Goal: Task Accomplishment & Management: Manage account settings

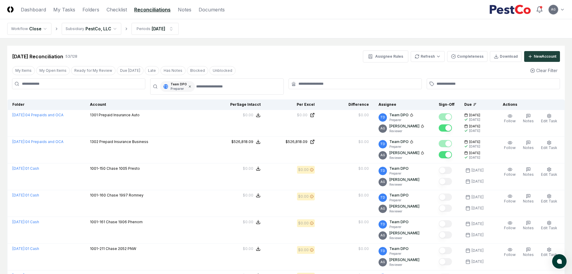
click at [189, 88] on icon at bounding box center [190, 87] width 4 height 4
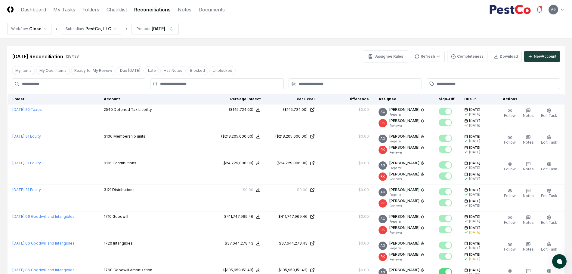
click at [119, 4] on header "CloseCore Dashboard My Tasks Folders Checklist Reconciliations Notes Documents …" at bounding box center [286, 9] width 572 height 19
click at [118, 7] on link "Checklist" at bounding box center [116, 9] width 20 height 7
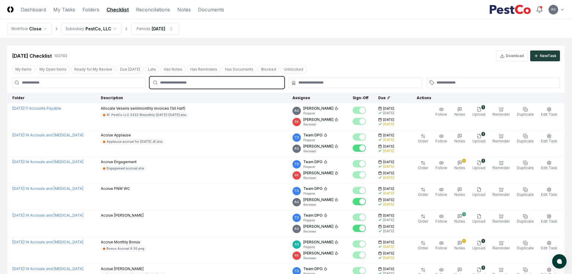
click at [176, 80] on input "text" at bounding box center [219, 82] width 119 height 5
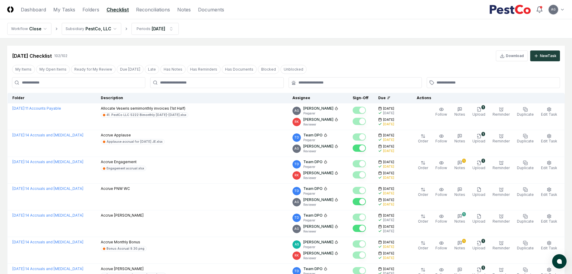
click at [102, 81] on input at bounding box center [78, 82] width 133 height 11
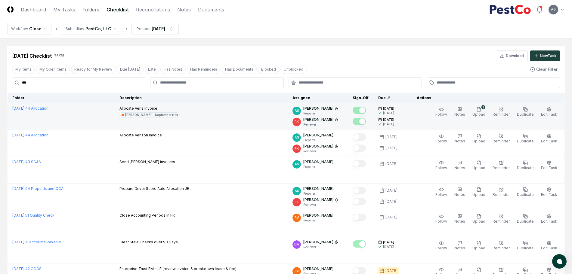
type input "***"
click at [226, 108] on div "Allocate Veris Invoice Veris - JE - September.xlsx" at bounding box center [200, 112] width 163 height 12
click at [161, 115] on div "[PERSON_NAME] - September.xlsx" at bounding box center [151, 115] width 53 height 5
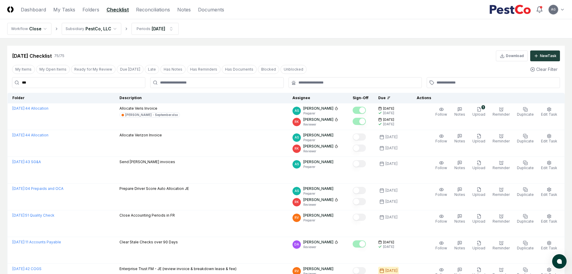
click at [341, 33] on nav "Workflow Close Subsidiary PestCo, LLC Periods [DATE]" at bounding box center [286, 28] width 572 height 19
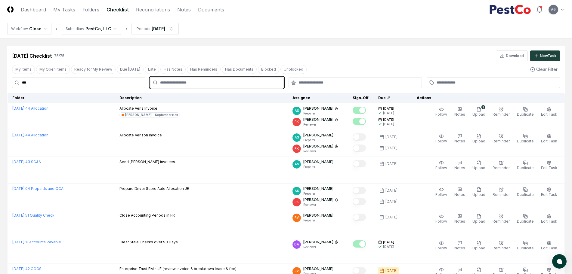
click at [205, 82] on input "text" at bounding box center [219, 82] width 119 height 5
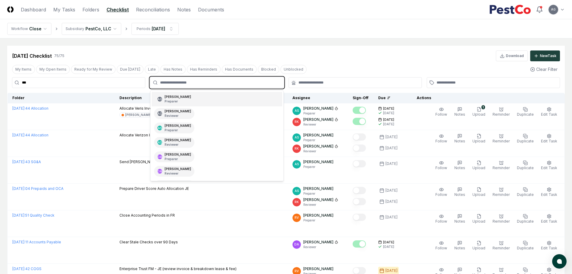
click at [202, 100] on div "AG [PERSON_NAME] Preparer" at bounding box center [217, 99] width 130 height 14
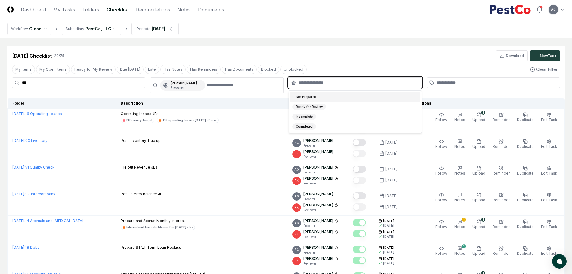
click at [310, 81] on input "text" at bounding box center [357, 82] width 119 height 5
click at [321, 97] on div "Not Prepared" at bounding box center [355, 97] width 130 height 10
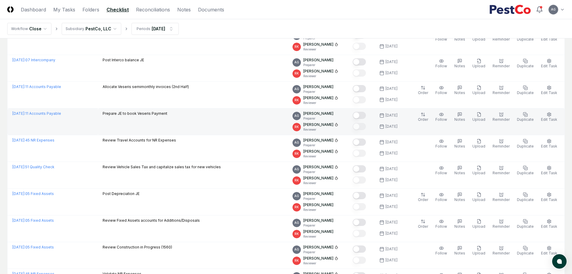
scroll to position [32, 0]
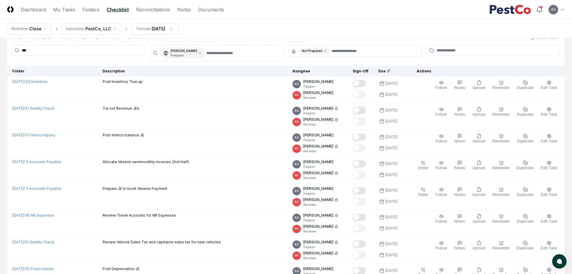
click at [390, 71] on icon at bounding box center [389, 71] width 4 height 4
click at [390, 69] on icon at bounding box center [389, 71] width 4 height 4
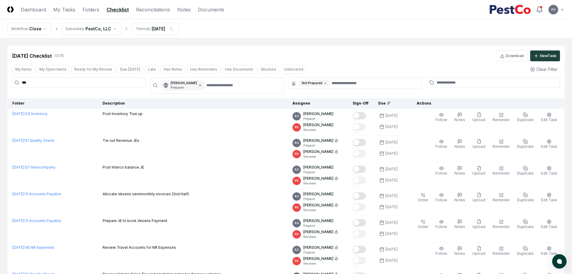
click at [202, 84] on icon at bounding box center [200, 86] width 4 height 4
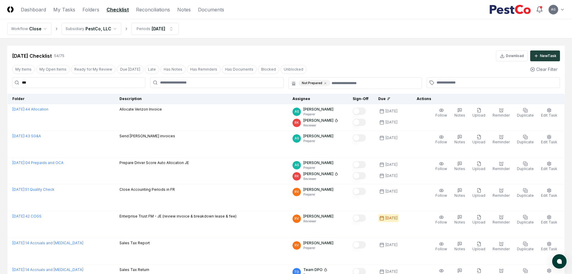
click at [426, 53] on div "[DATE] Checklist 54 / 75 Download New Task" at bounding box center [286, 56] width 548 height 11
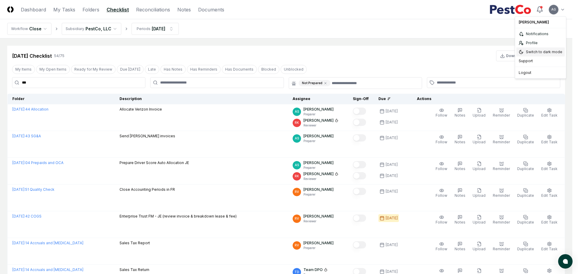
click at [548, 54] on div "Switch to dark mode" at bounding box center [540, 52] width 48 height 9
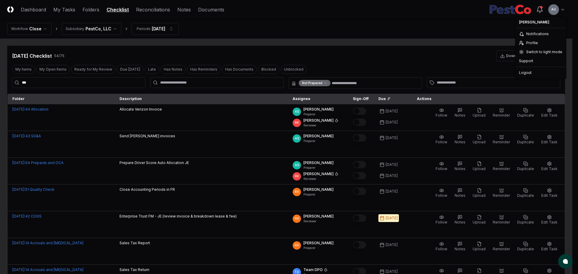
click at [533, 54] on div "Switch to light mode" at bounding box center [540, 52] width 48 height 9
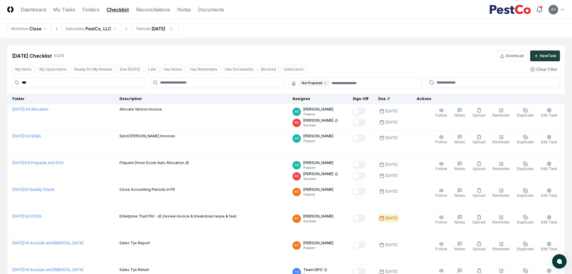
click at [345, 35] on nav "Workflow Close Subsidiary PestCo, LLC Periods [DATE]" at bounding box center [286, 28] width 572 height 19
click at [325, 84] on icon at bounding box center [325, 83] width 2 height 2
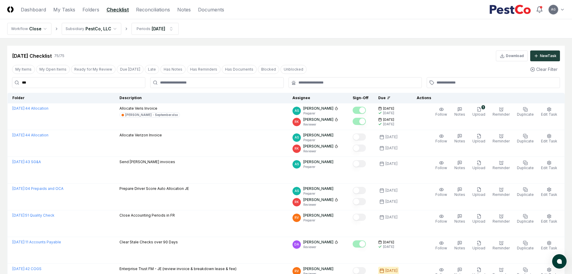
click at [64, 56] on div "75 / 75" at bounding box center [59, 55] width 10 height 5
drag, startPoint x: 33, startPoint y: 82, endPoint x: 20, endPoint y: 83, distance: 13.3
click at [20, 83] on input "***" at bounding box center [78, 82] width 133 height 11
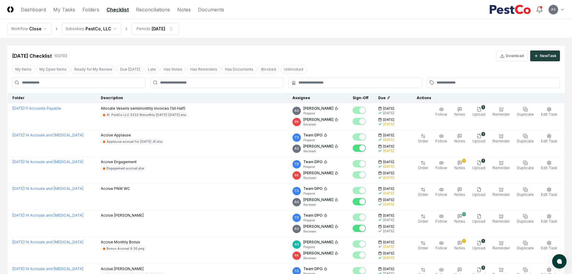
click at [297, 47] on div "[DATE] Checklist 102 / 102 Download New Task" at bounding box center [285, 54] width 557 height 16
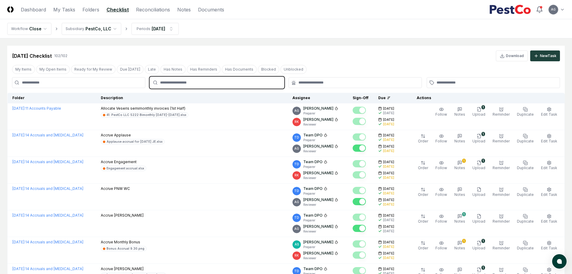
click at [204, 83] on input "text" at bounding box center [219, 82] width 119 height 5
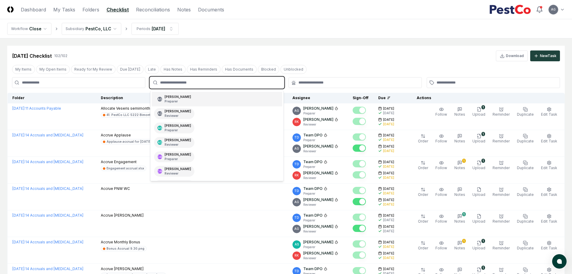
click at [205, 95] on div "AG [PERSON_NAME] Preparer" at bounding box center [217, 99] width 130 height 14
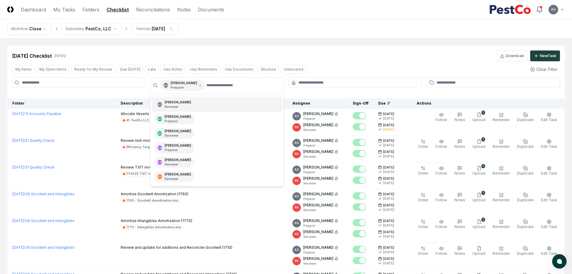
click at [329, 46] on div "[DATE] Checklist 29 / 102 Download New Task" at bounding box center [285, 54] width 557 height 16
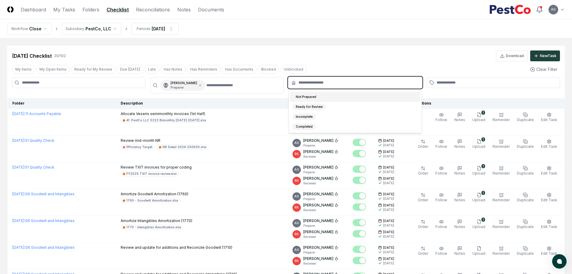
click at [326, 83] on input "text" at bounding box center [357, 82] width 119 height 5
click at [339, 99] on div "Not Prepared" at bounding box center [355, 97] width 130 height 10
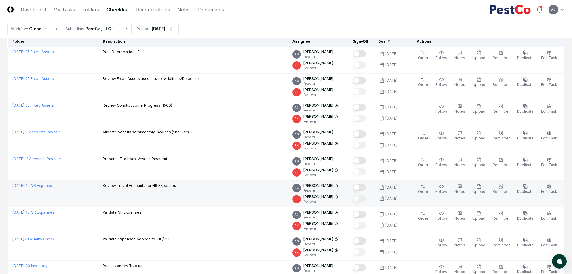
scroll to position [75, 0]
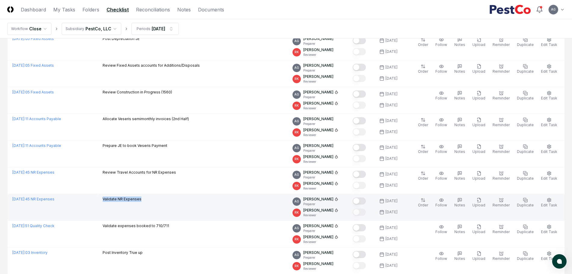
drag, startPoint x: 166, startPoint y: 200, endPoint x: 114, endPoint y: 197, distance: 51.8
click at [114, 197] on tr "[DATE] : 45 NR Expenses Validate NR Expenses AG [PERSON_NAME] Preparer [PERSON_…" at bounding box center [286, 207] width 557 height 27
copy tr "Validate NR Expenses"
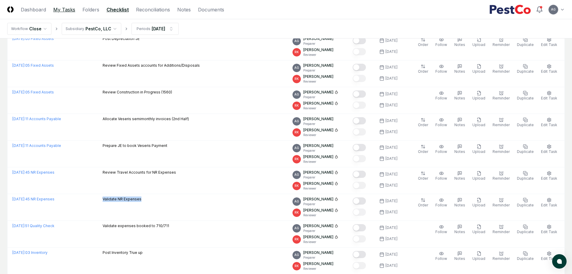
click at [68, 11] on link "My Tasks" at bounding box center [64, 9] width 22 height 7
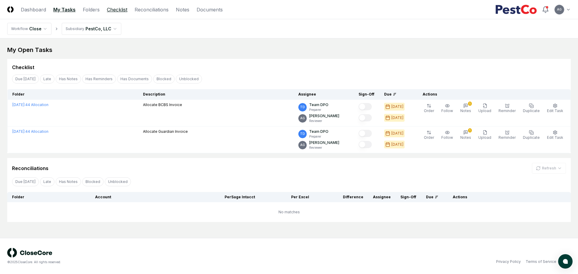
click at [120, 8] on link "Checklist" at bounding box center [117, 9] width 20 height 7
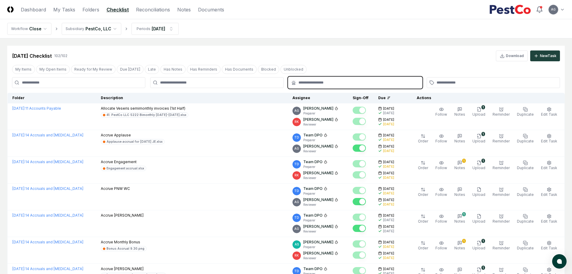
click at [320, 84] on input "text" at bounding box center [357, 82] width 119 height 5
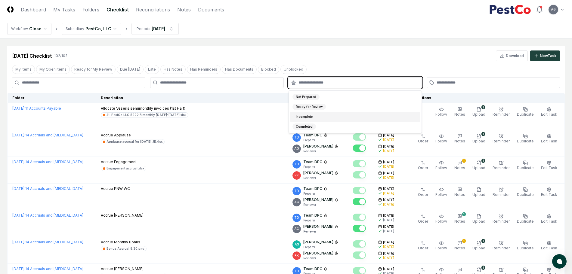
click at [318, 117] on div "Incomplete" at bounding box center [355, 117] width 130 height 10
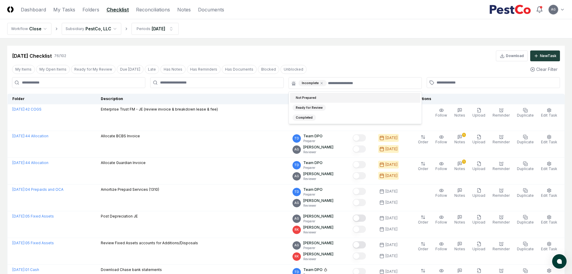
click at [319, 54] on div "[DATE] Checklist 76 / 102 Download New Task" at bounding box center [286, 56] width 548 height 11
click at [320, 82] on icon at bounding box center [322, 84] width 4 height 4
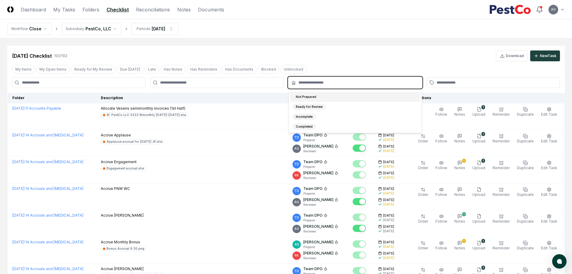
click at [319, 82] on input "text" at bounding box center [357, 82] width 119 height 5
click at [319, 122] on div "Completed" at bounding box center [355, 127] width 130 height 10
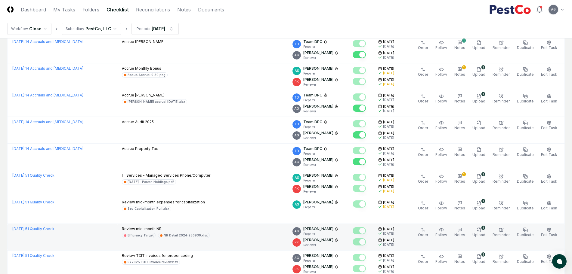
scroll to position [188, 0]
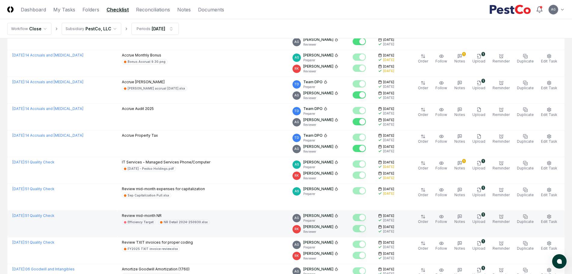
click at [143, 223] on div "Efficiency Target" at bounding box center [141, 222] width 26 height 5
click at [109, 227] on td "[DATE] : 51 Quality Check" at bounding box center [63, 224] width 110 height 27
click at [144, 223] on div "Efficiency Target" at bounding box center [141, 222] width 26 height 5
click at [54, 217] on link "[DATE] : 51 Quality Check" at bounding box center [33, 216] width 42 height 5
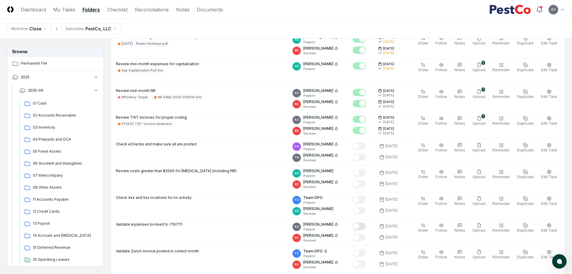
scroll to position [38, 0]
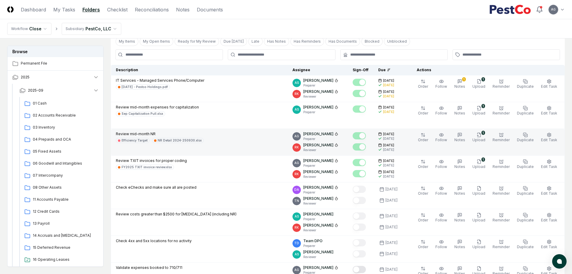
click at [132, 141] on div "Efficiency Target" at bounding box center [135, 140] width 26 height 5
click at [554, 139] on span "Edit Task" at bounding box center [549, 140] width 16 height 5
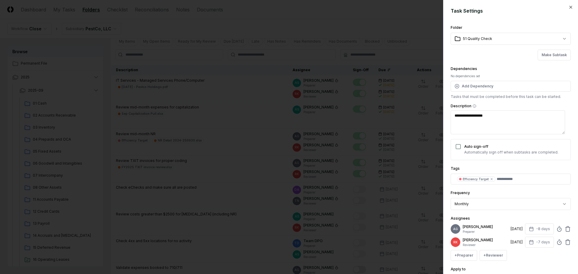
type textarea "*"
click at [384, 17] on div at bounding box center [289, 137] width 578 height 274
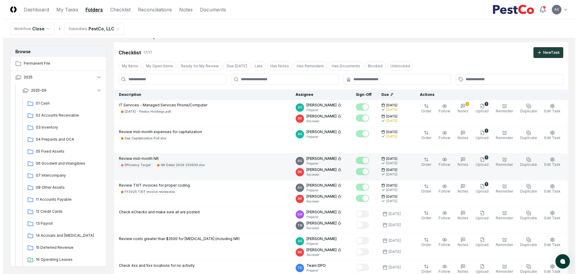
scroll to position [0, 0]
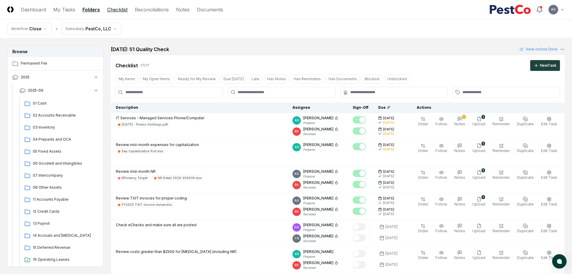
click at [120, 10] on link "Checklist" at bounding box center [117, 9] width 20 height 7
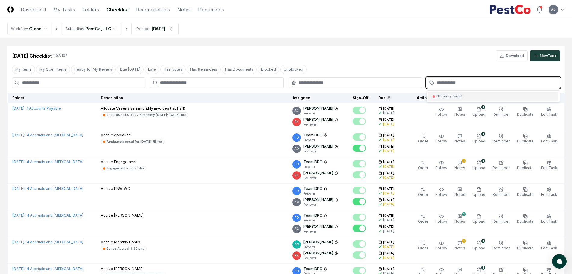
click at [453, 81] on input "text" at bounding box center [495, 82] width 119 height 5
click at [450, 96] on div "Efficiency Target" at bounding box center [449, 96] width 26 height 5
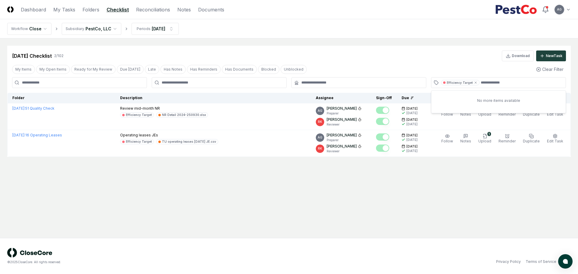
click at [366, 37] on nav "Workflow Close Subsidiary PestCo, LLC Periods [DATE]" at bounding box center [289, 28] width 578 height 19
click at [364, 174] on main "Cancel Reassign [DATE] Checklist 2 / 102 Download New Task My Items My Open Ite…" at bounding box center [289, 139] width 578 height 200
click at [167, 172] on main "Cancel Reassign [DATE] Checklist 2 / 102 Download New Task My Items My Open Ite…" at bounding box center [289, 139] width 578 height 200
click at [474, 83] on icon at bounding box center [475, 83] width 2 height 2
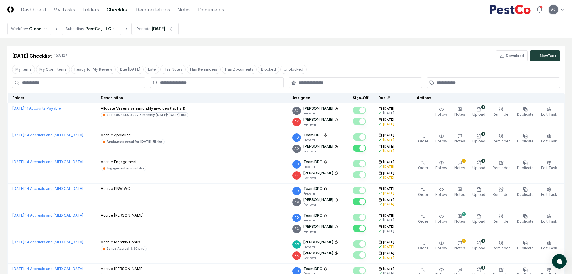
click at [377, 61] on div "[DATE] Checklist 102 / 102 Download New Task" at bounding box center [286, 56] width 548 height 11
click at [274, 51] on div "[DATE] Checklist 102 / 102 Download New Task" at bounding box center [286, 56] width 548 height 11
click at [154, 11] on link "Reconciliations" at bounding box center [153, 9] width 34 height 7
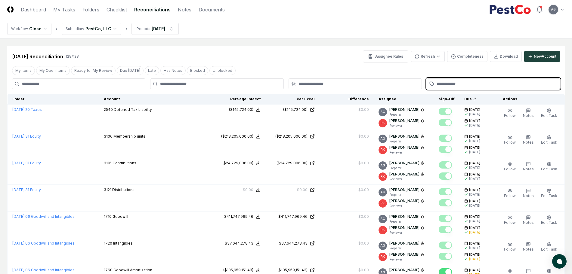
click at [470, 83] on input "text" at bounding box center [495, 83] width 119 height 5
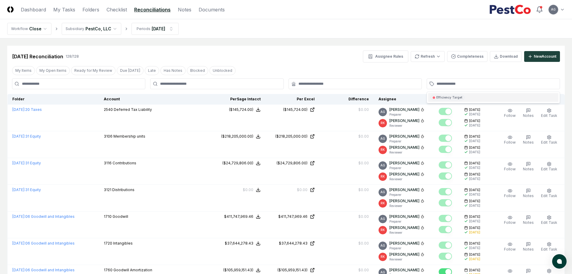
click at [306, 58] on div "[DATE] Reconciliation 128 / 128 Assignee Rules Refresh Completeness Download Ne…" at bounding box center [286, 57] width 548 height 12
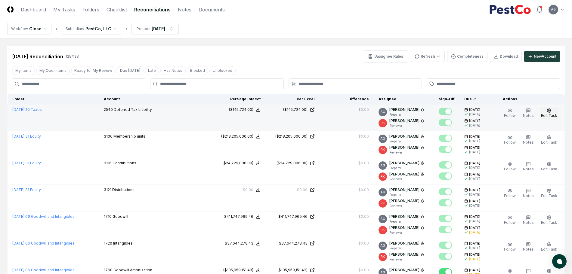
click at [546, 113] on button "Edit Task" at bounding box center [549, 113] width 19 height 13
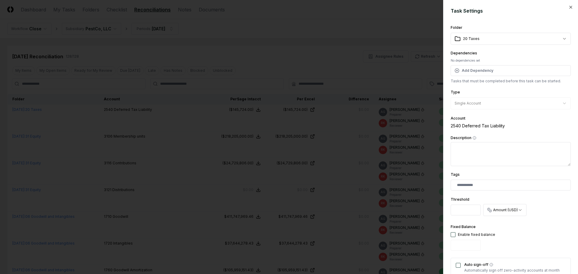
click at [522, 181] on div at bounding box center [510, 185] width 120 height 11
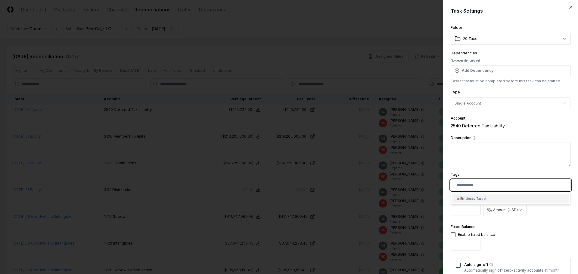
click at [500, 187] on input "text" at bounding box center [512, 185] width 110 height 5
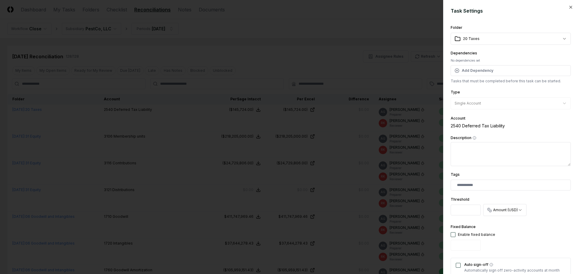
click at [329, 37] on div at bounding box center [289, 137] width 578 height 274
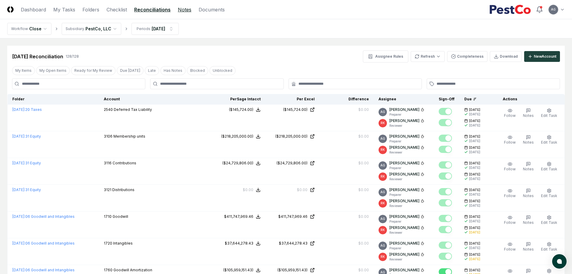
click at [182, 12] on link "Notes" at bounding box center [185, 9] width 14 height 7
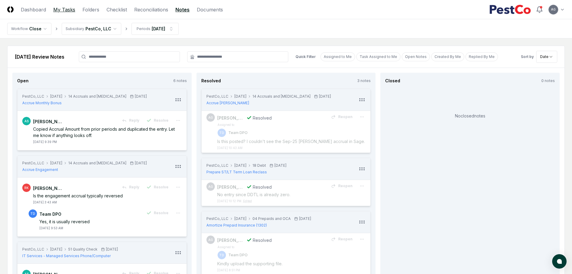
click at [66, 11] on link "My Tasks" at bounding box center [64, 9] width 22 height 7
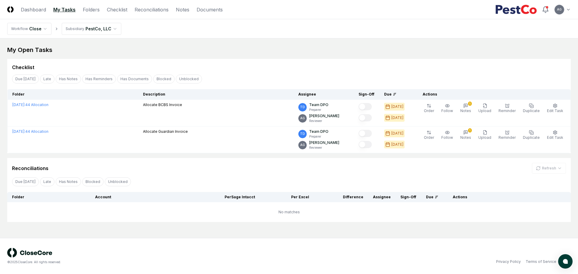
click at [290, 63] on div "Checklist" at bounding box center [288, 65] width 563 height 12
